Goal: Navigation & Orientation: Find specific page/section

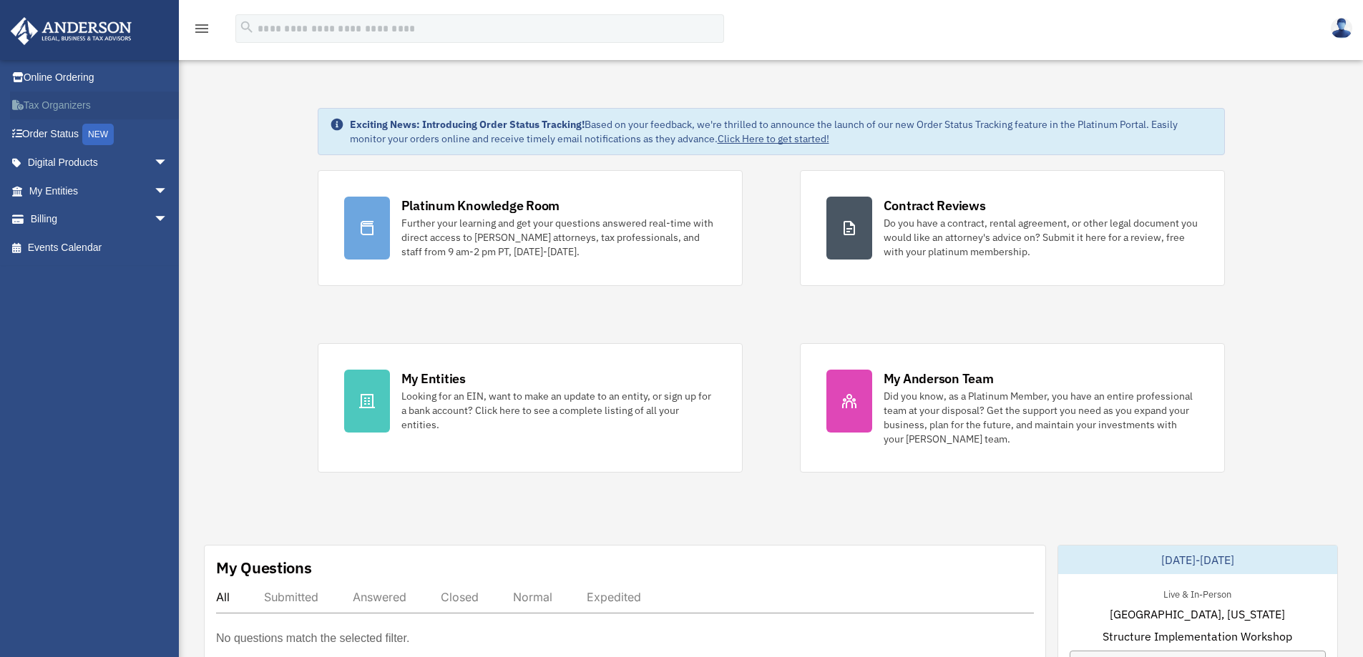
click at [55, 103] on link "Tax Organizers" at bounding box center [100, 106] width 180 height 29
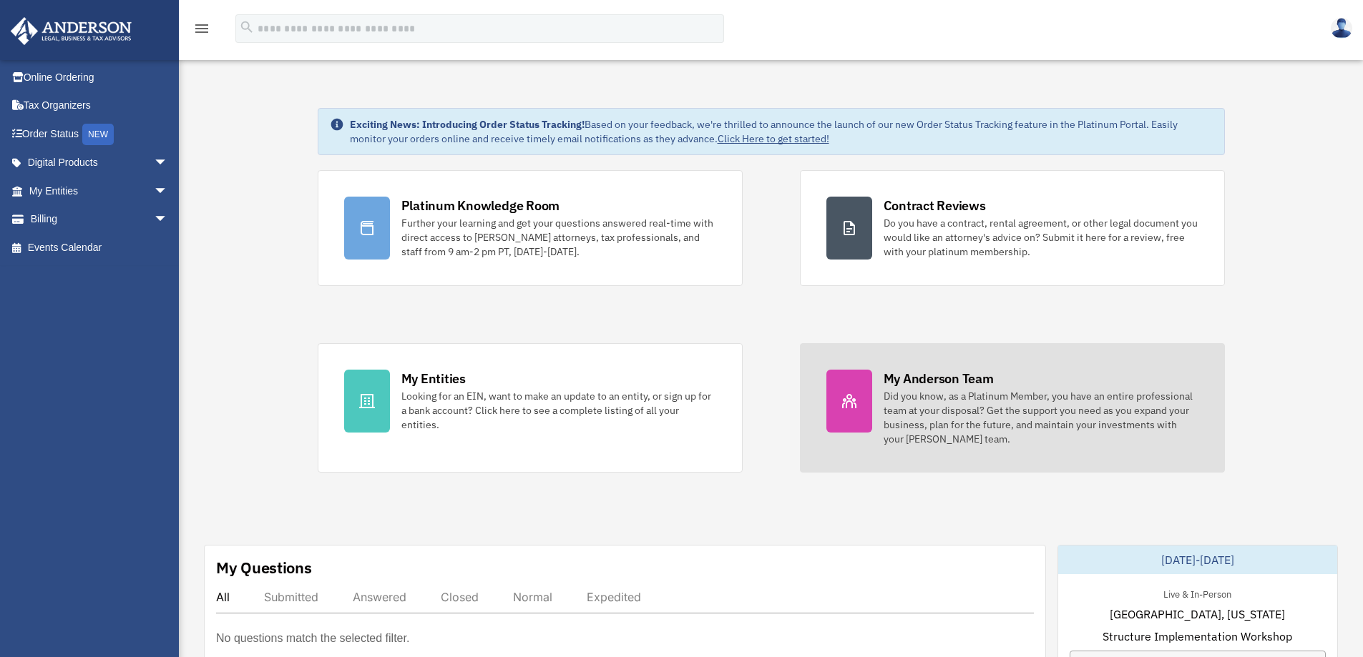
click at [884, 382] on div "My Anderson Team" at bounding box center [938, 379] width 110 height 18
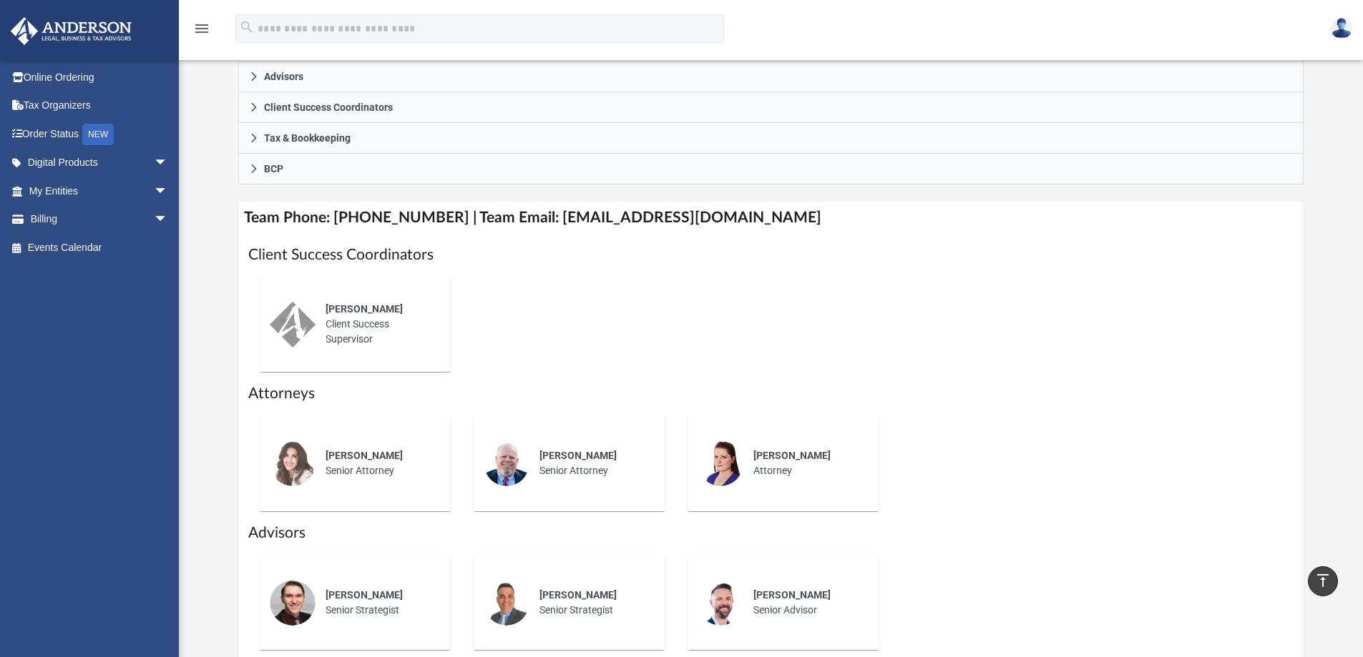
scroll to position [393, 0]
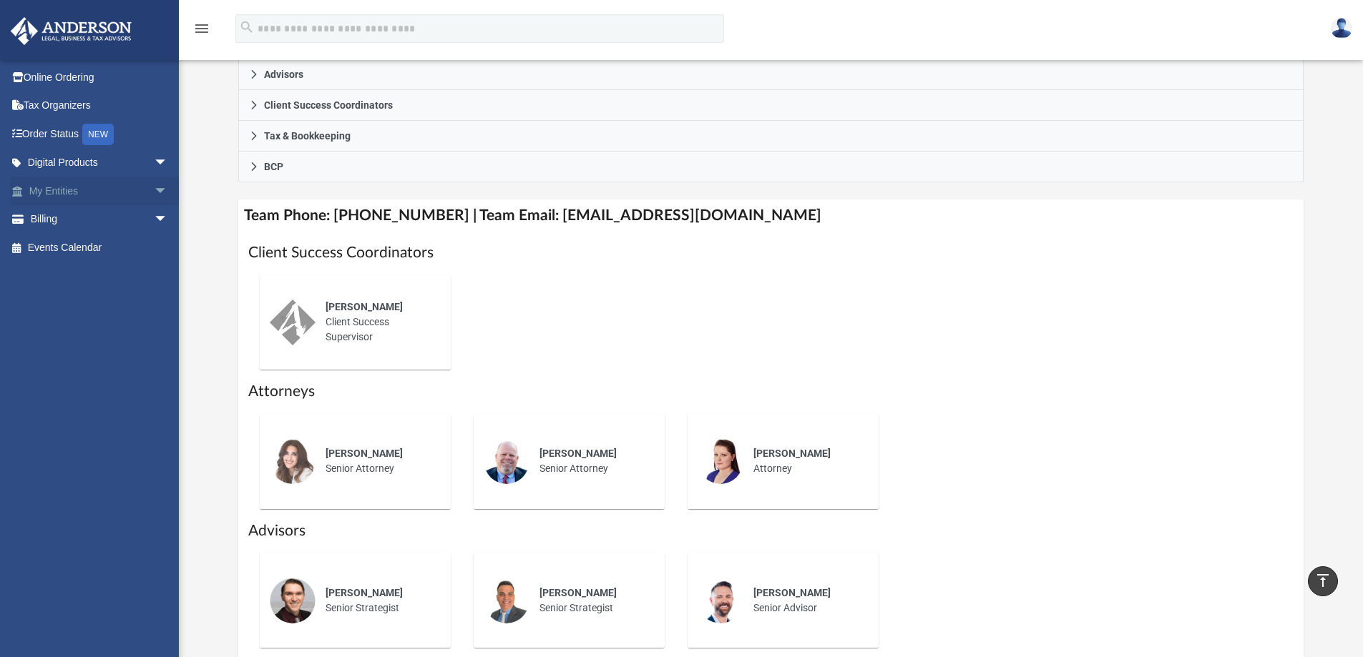
click at [74, 195] on link "My Entities arrow_drop_down" at bounding box center [100, 191] width 180 height 29
click at [154, 195] on span "arrow_drop_down" at bounding box center [168, 191] width 29 height 29
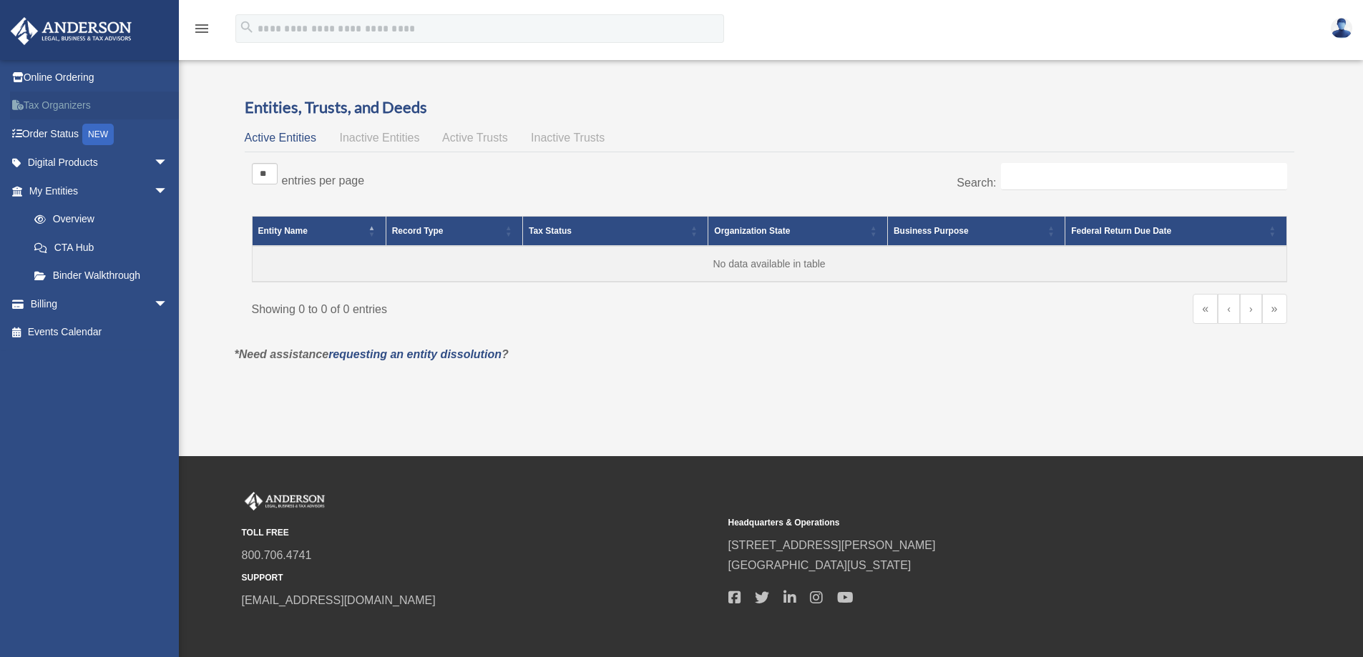
click at [45, 110] on link "Tax Organizers" at bounding box center [100, 106] width 180 height 29
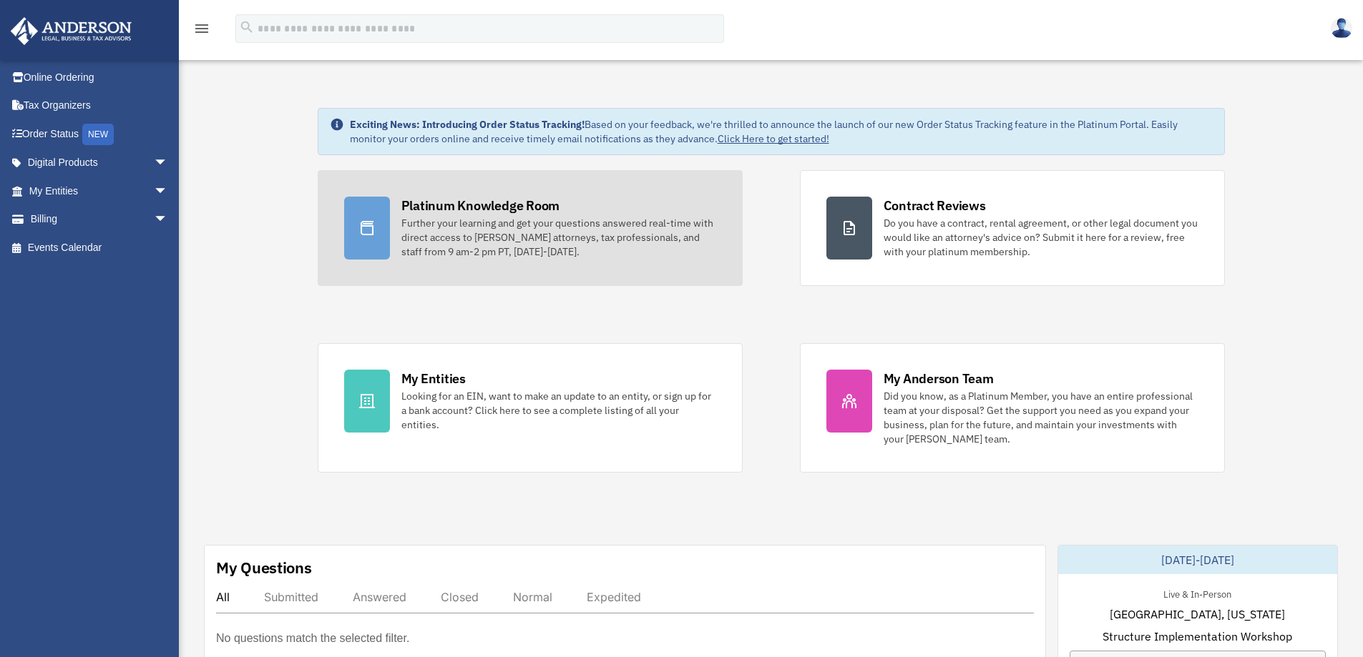
click at [424, 210] on div "Platinum Knowledge Room" at bounding box center [480, 206] width 159 height 18
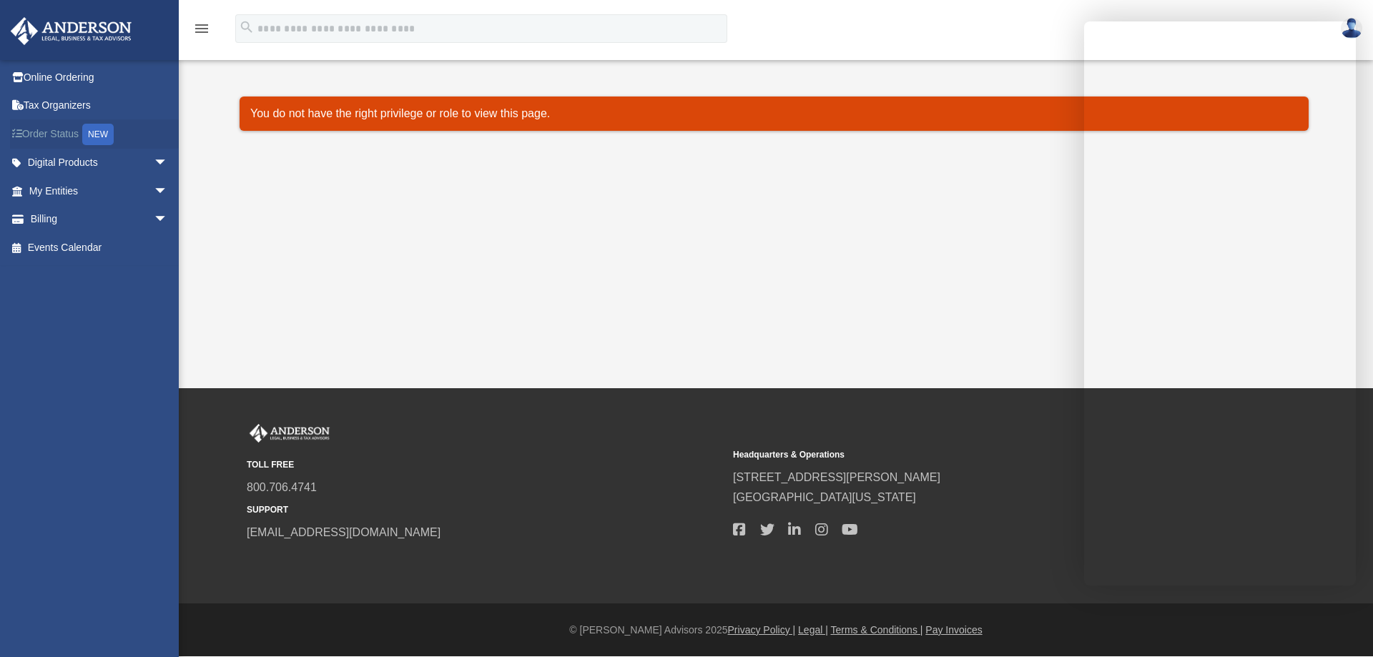
click at [60, 133] on link "Order Status NEW" at bounding box center [100, 133] width 180 height 29
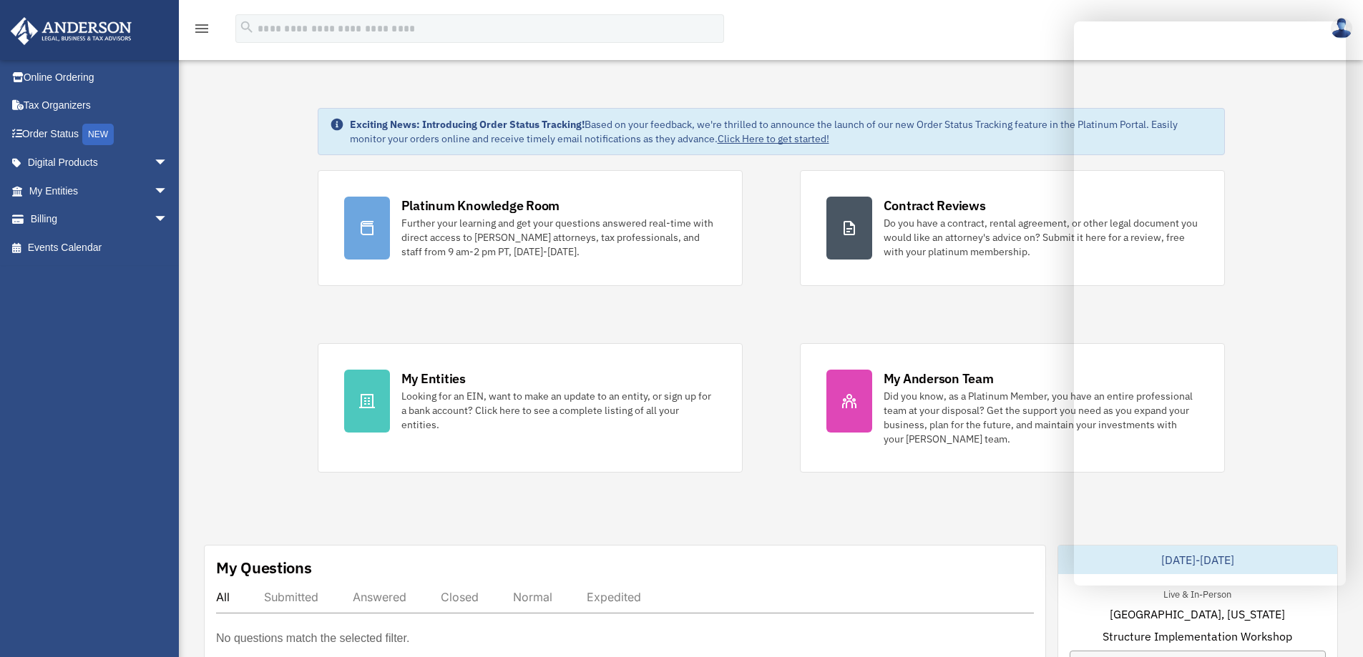
click at [64, 29] on img at bounding box center [70, 31] width 129 height 28
